Goal: Task Accomplishment & Management: Complete application form

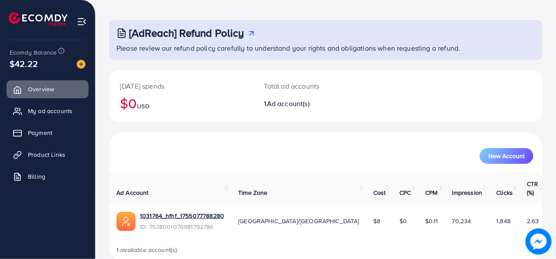
scroll to position [41, 0]
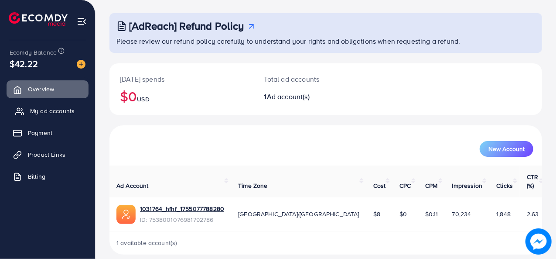
click at [58, 108] on span "My ad accounts" at bounding box center [52, 110] width 44 height 9
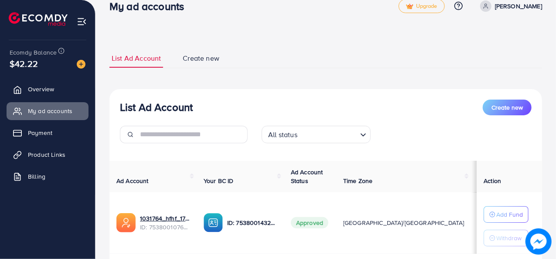
scroll to position [47, 0]
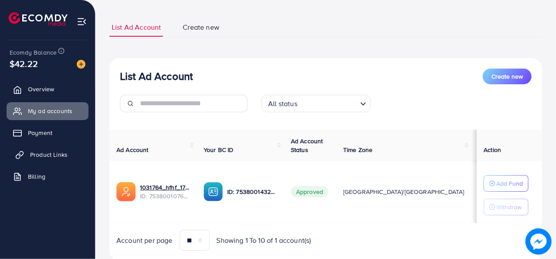
click at [58, 158] on span "Product Links" at bounding box center [49, 154] width 38 height 9
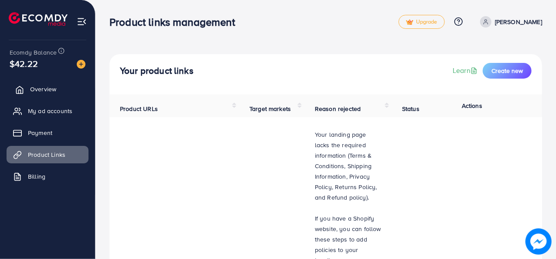
click at [58, 89] on link "Overview" at bounding box center [48, 88] width 82 height 17
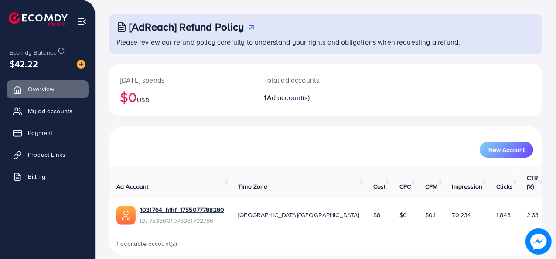
scroll to position [41, 0]
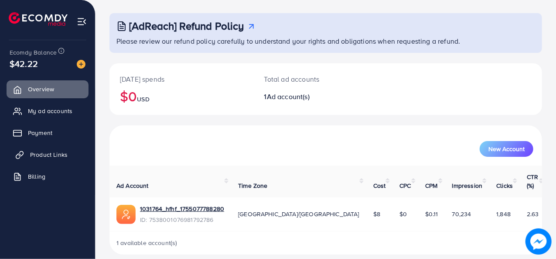
click at [53, 155] on span "Product Links" at bounding box center [49, 154] width 38 height 9
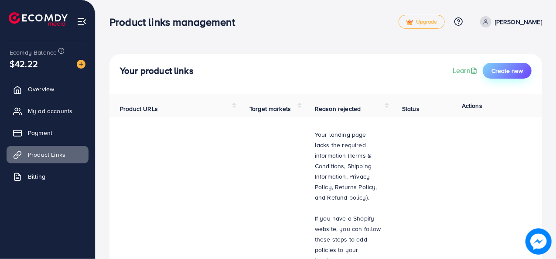
click at [509, 68] on span "Create new" at bounding box center [507, 70] width 31 height 9
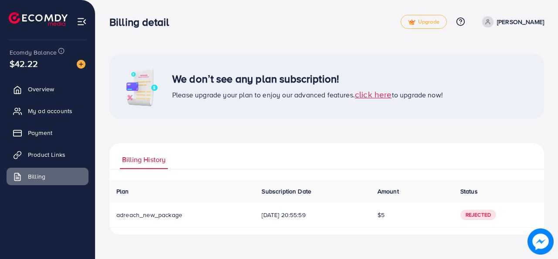
click at [383, 92] on span "click here" at bounding box center [373, 94] width 37 height 12
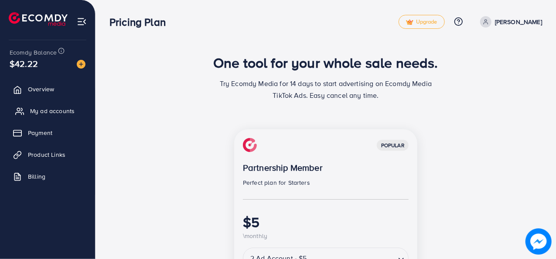
click at [52, 118] on link "My ad accounts" at bounding box center [48, 110] width 82 height 17
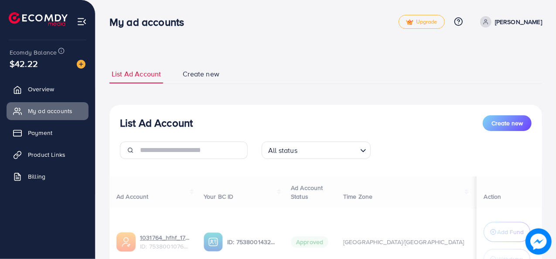
select select
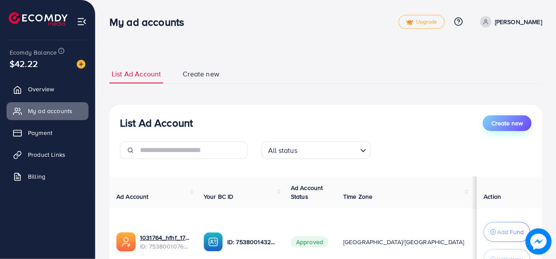
click at [520, 119] on span "Create new" at bounding box center [507, 123] width 31 height 9
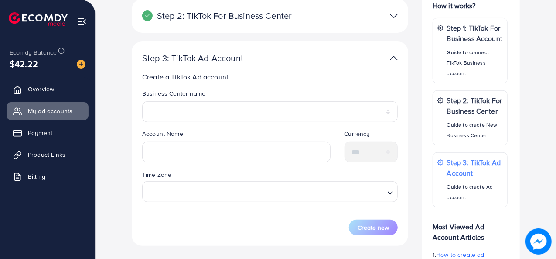
scroll to position [147, 0]
click at [17, 94] on link "Overview" at bounding box center [48, 88] width 82 height 17
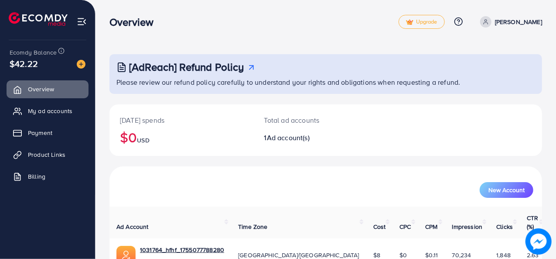
scroll to position [41, 0]
